Goal: Information Seeking & Learning: Learn about a topic

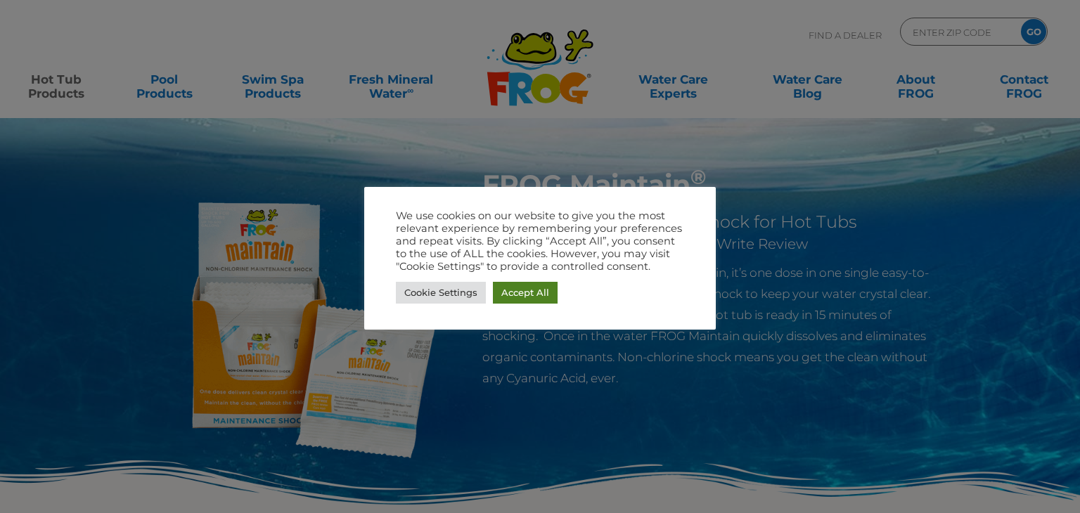
click at [518, 292] on link "Accept All" at bounding box center [525, 293] width 65 height 22
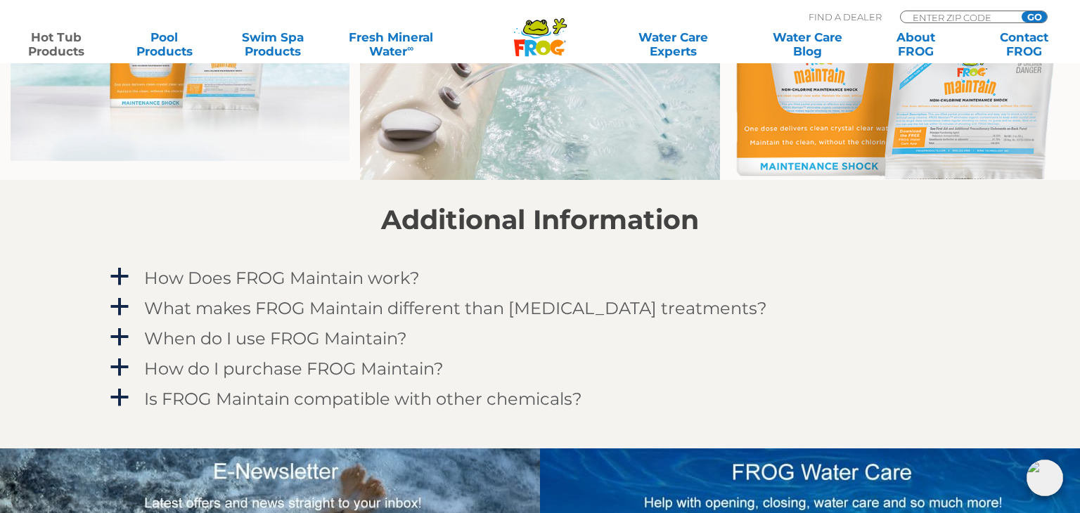
scroll to position [1096, 0]
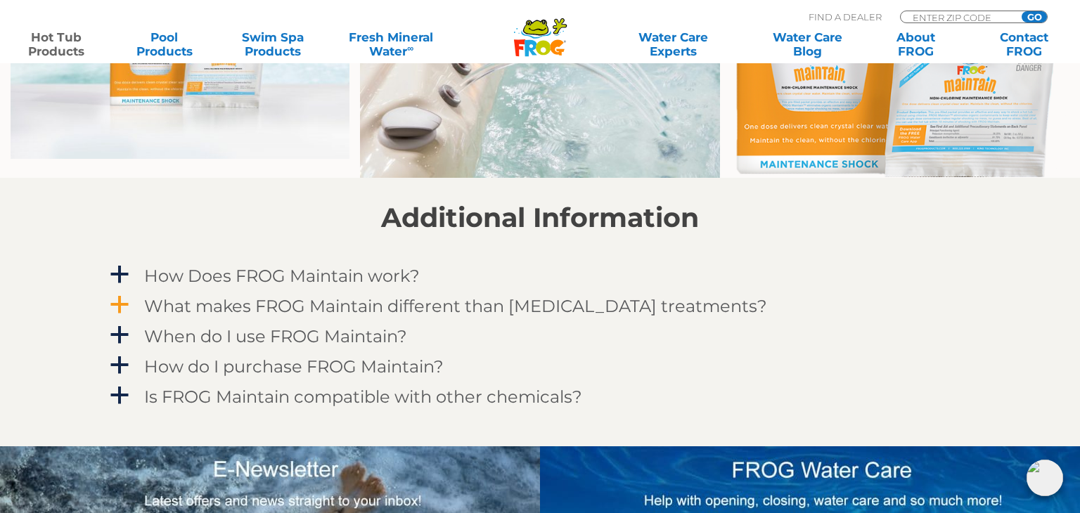
click at [563, 304] on h4 "What makes FROG Maintain different than other shock treatments?" at bounding box center [455, 306] width 623 height 19
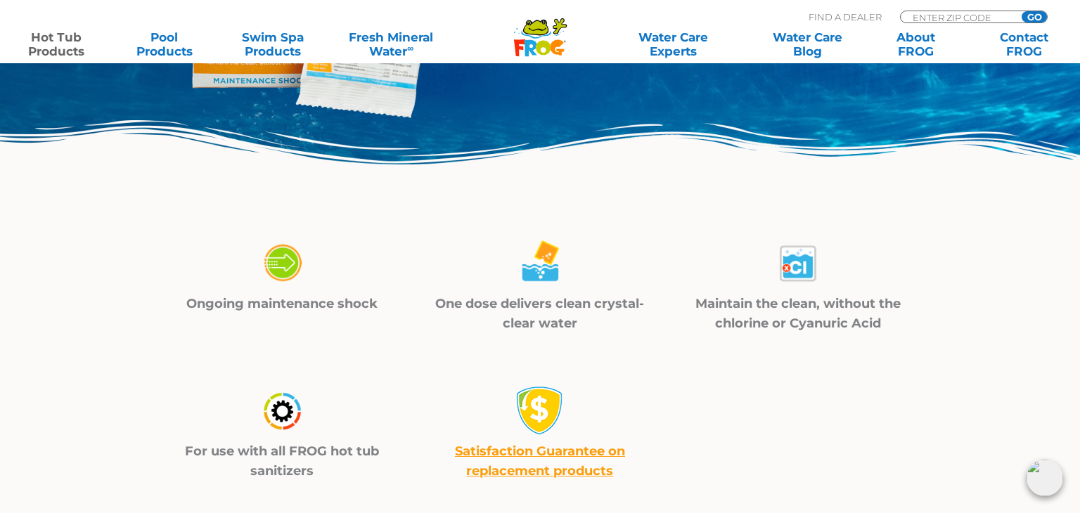
scroll to position [0, 0]
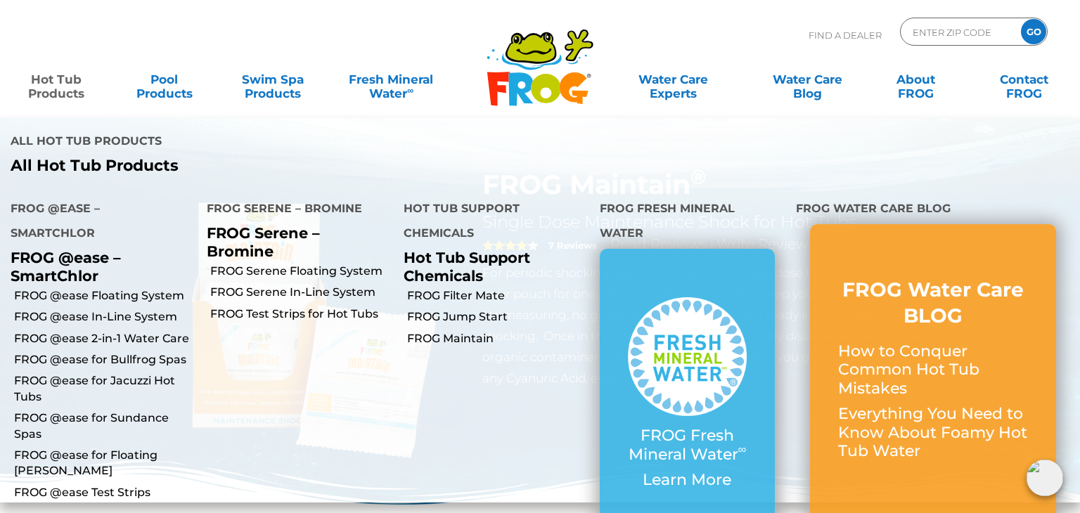
click at [38, 84] on link "Hot Tub Products" at bounding box center [56, 79] width 84 height 28
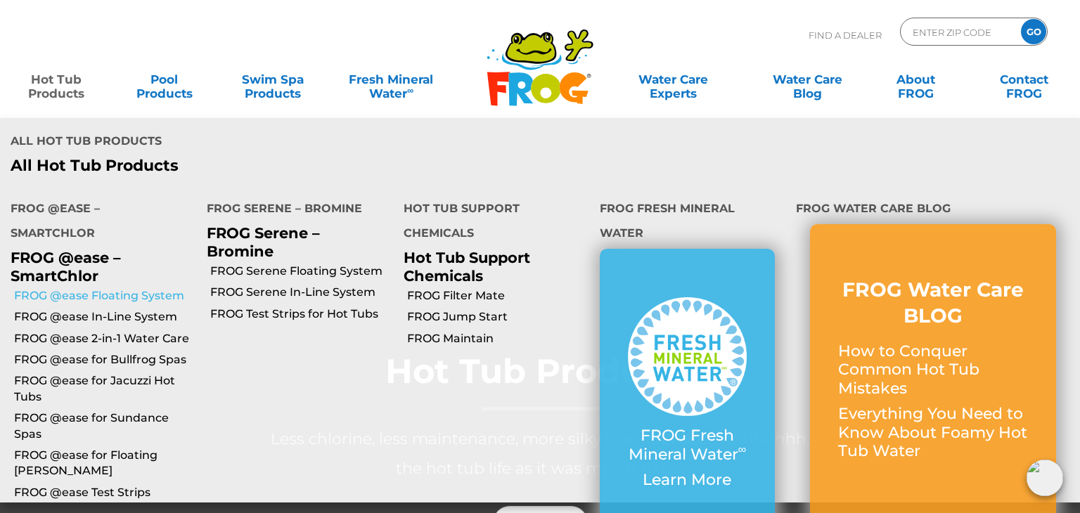
click at [110, 288] on link "FROG @ease Floating System" at bounding box center [105, 295] width 182 height 15
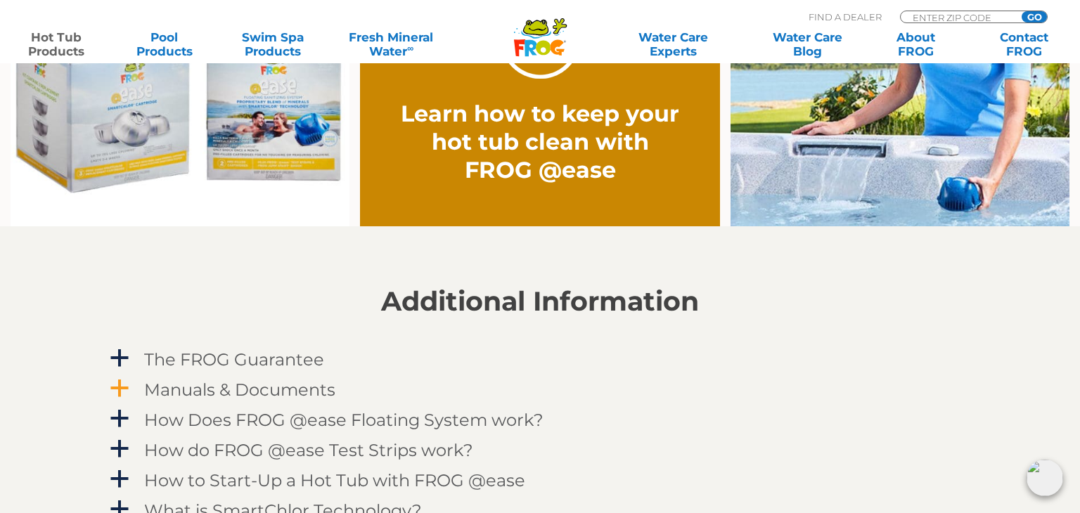
scroll to position [1213, 0]
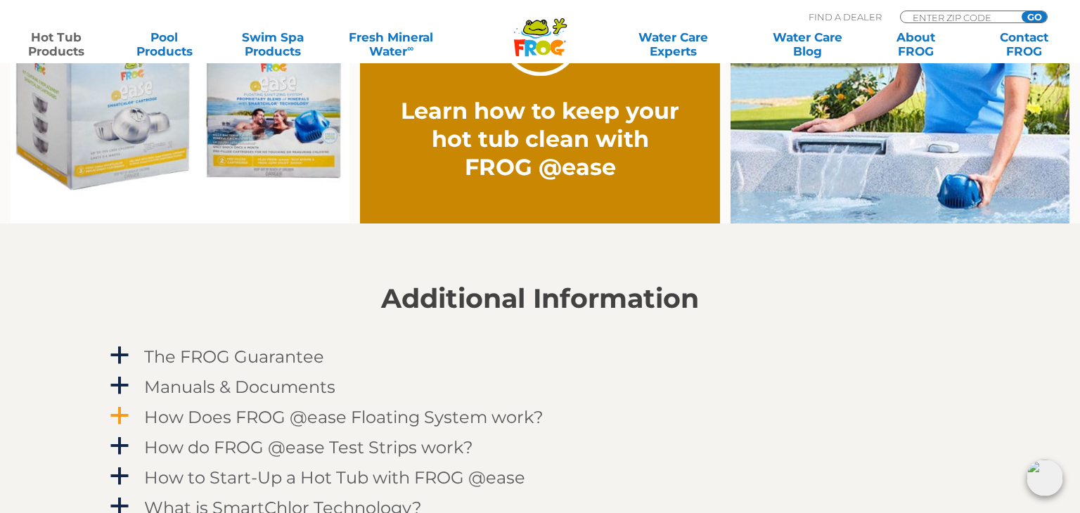
click at [393, 417] on h4 "How Does FROG @ease Floating System work?" at bounding box center [343, 417] width 399 height 19
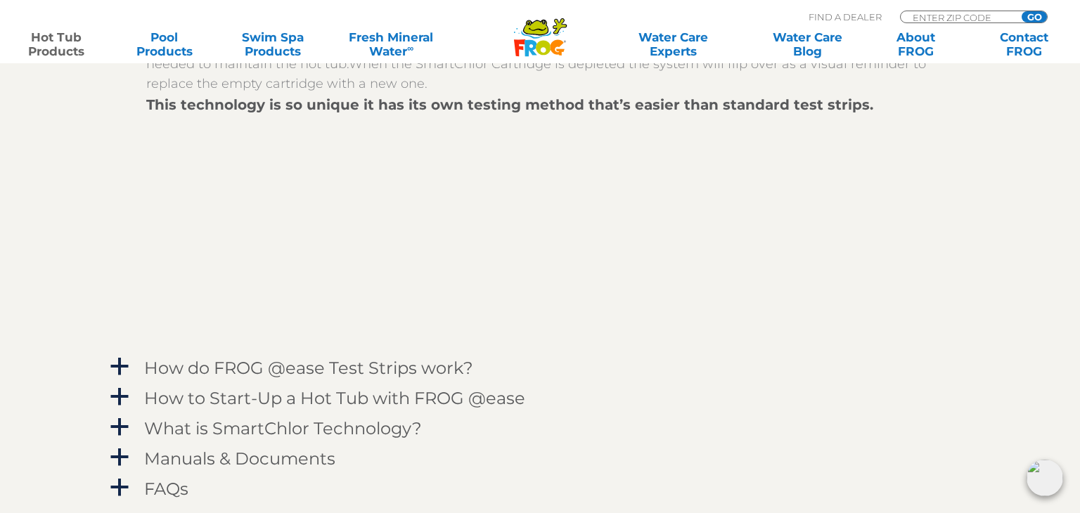
scroll to position [1703, 0]
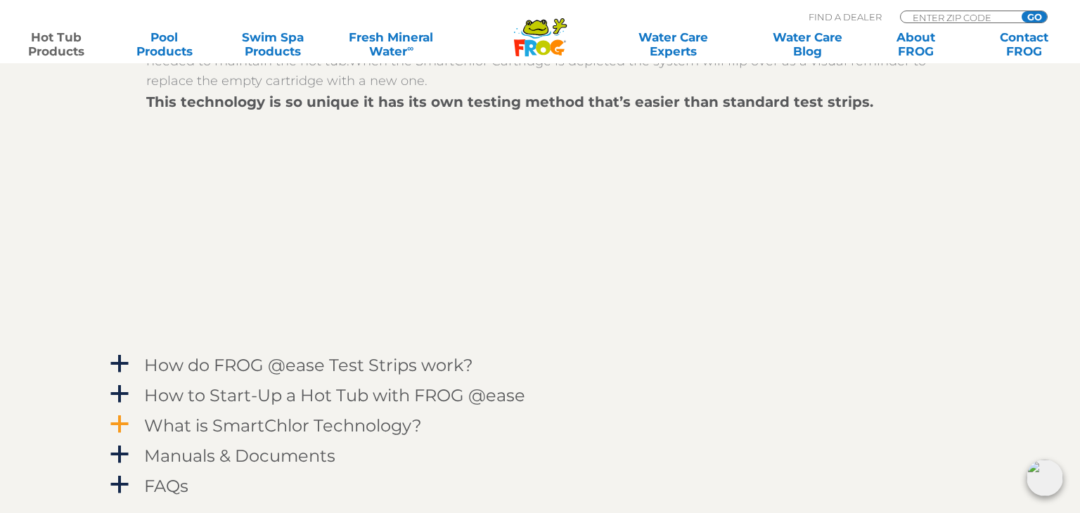
click at [390, 434] on h4 "What is SmartChlor Technology?" at bounding box center [283, 425] width 278 height 19
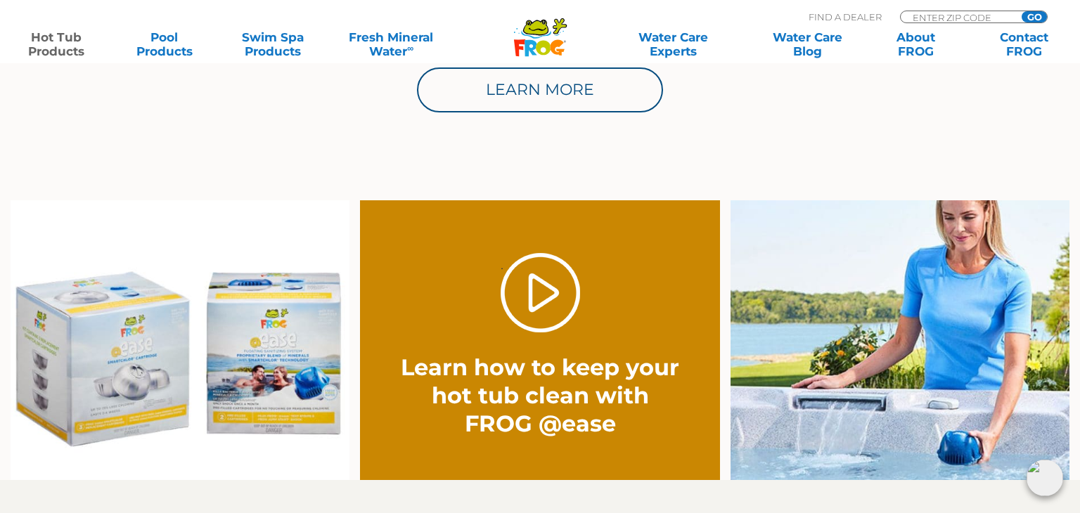
scroll to position [956, 0]
